Goal: Information Seeking & Learning: Find specific fact

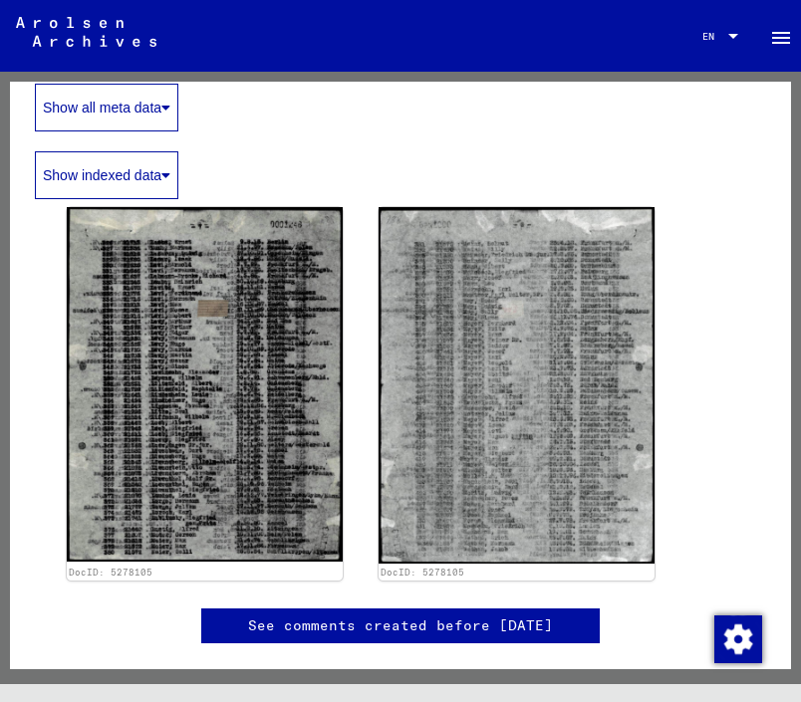
scroll to position [597, 0]
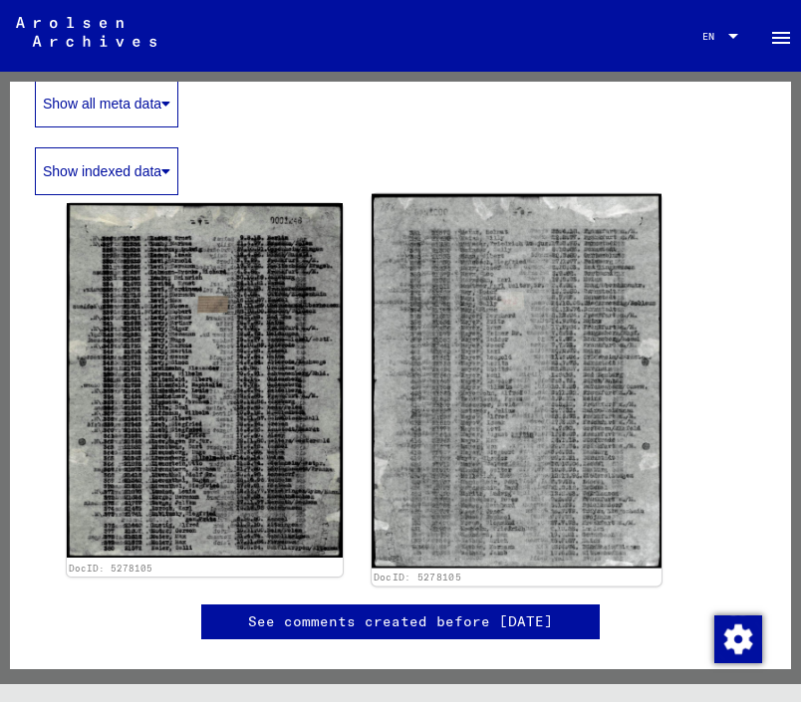
click at [507, 448] on img at bounding box center [516, 381] width 290 height 374
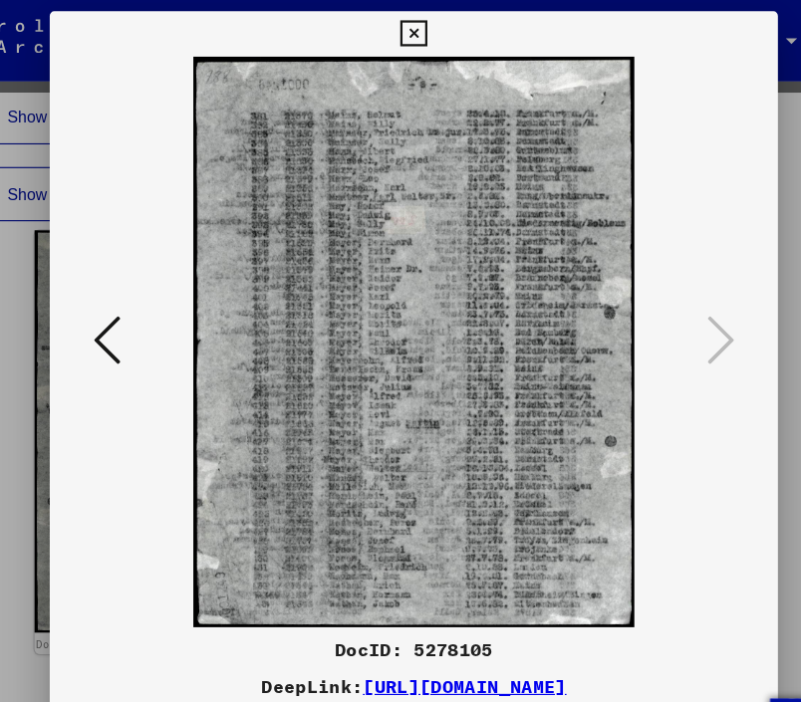
click at [142, 280] on button at bounding box center [130, 301] width 36 height 57
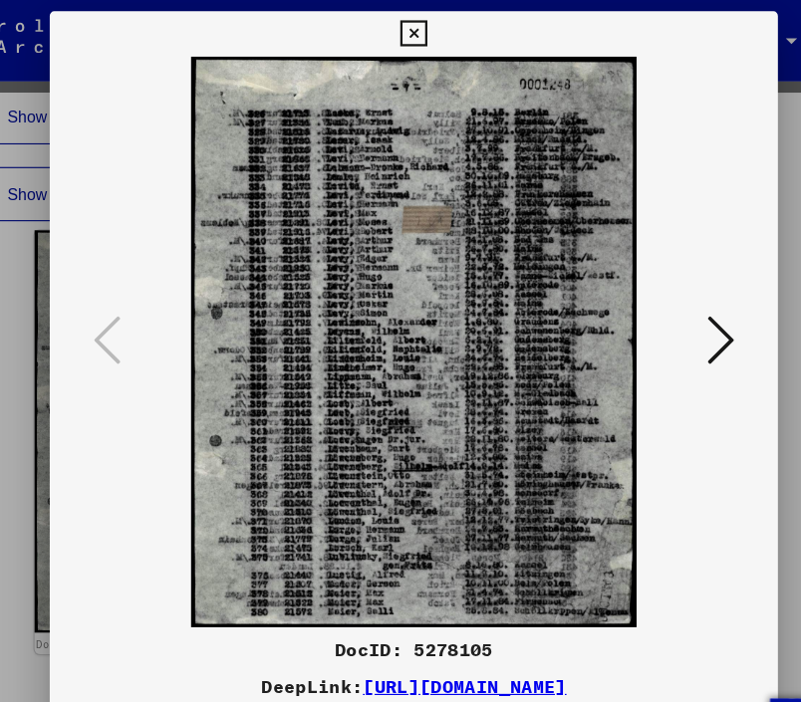
click at [400, 21] on icon at bounding box center [399, 30] width 23 height 24
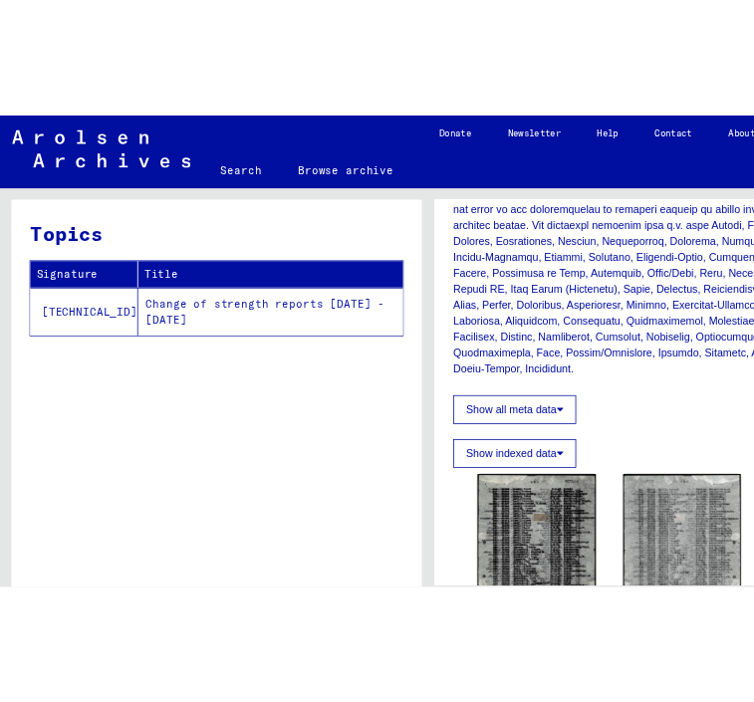
scroll to position [0, 0]
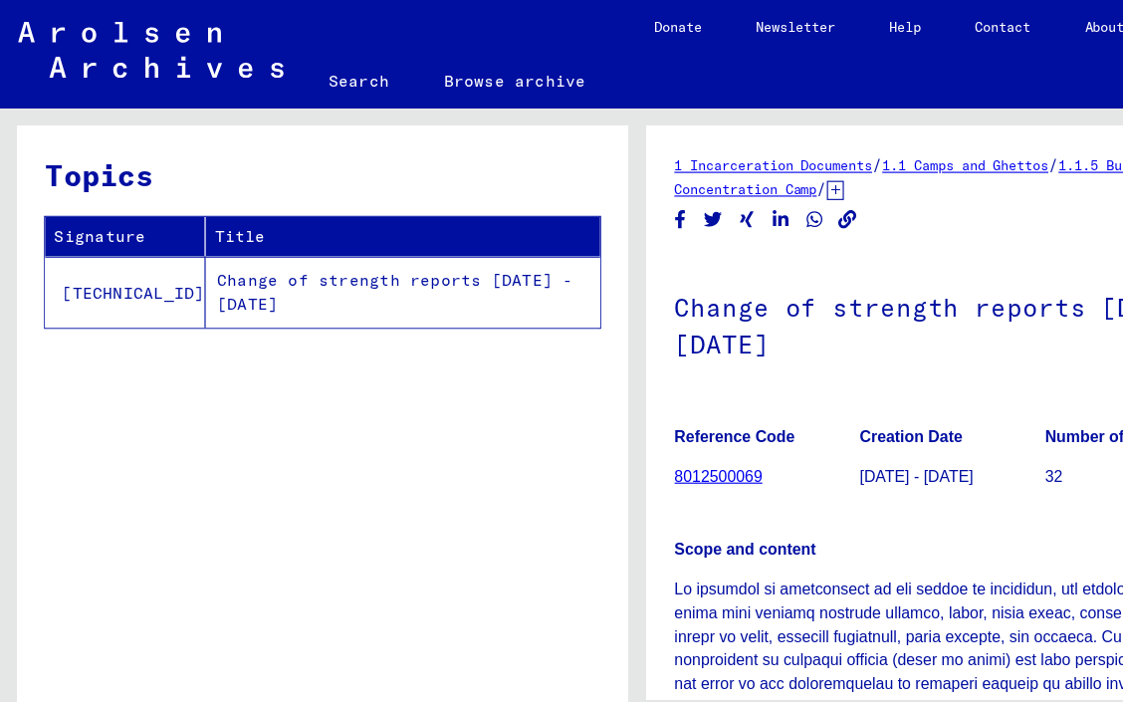
click at [320, 75] on link "Search" at bounding box center [317, 72] width 102 height 48
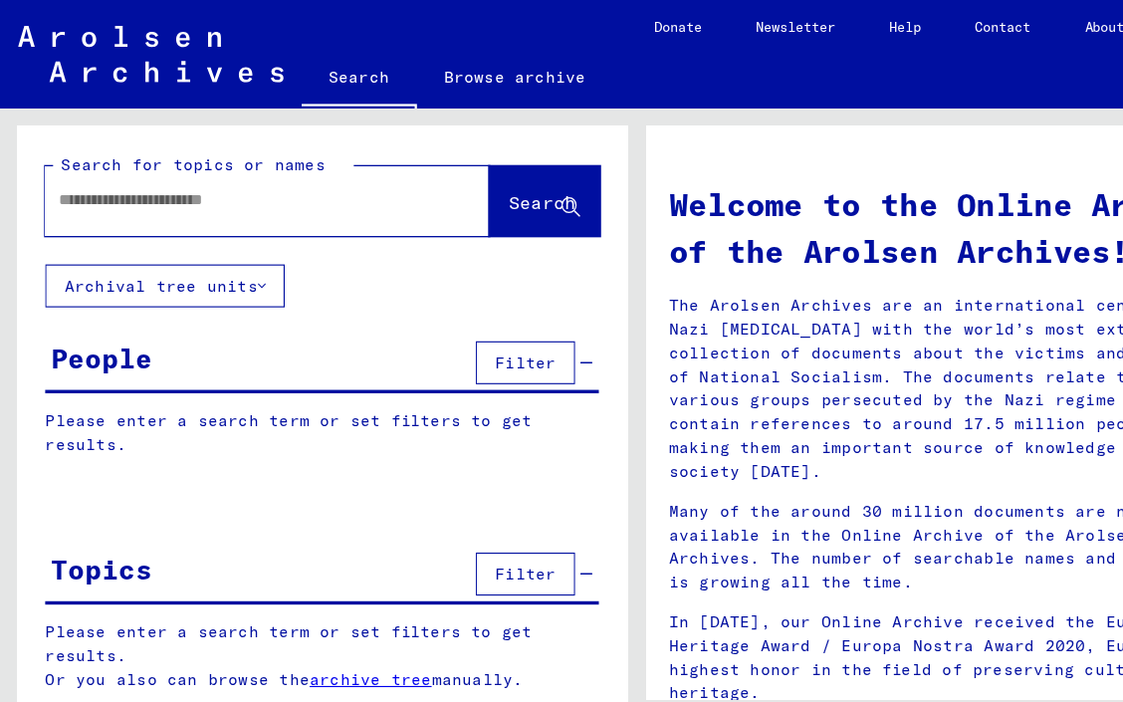
click at [204, 177] on input "text" at bounding box center [212, 176] width 320 height 21
type input "**********"
